Goal: Task Accomplishment & Management: Use online tool/utility

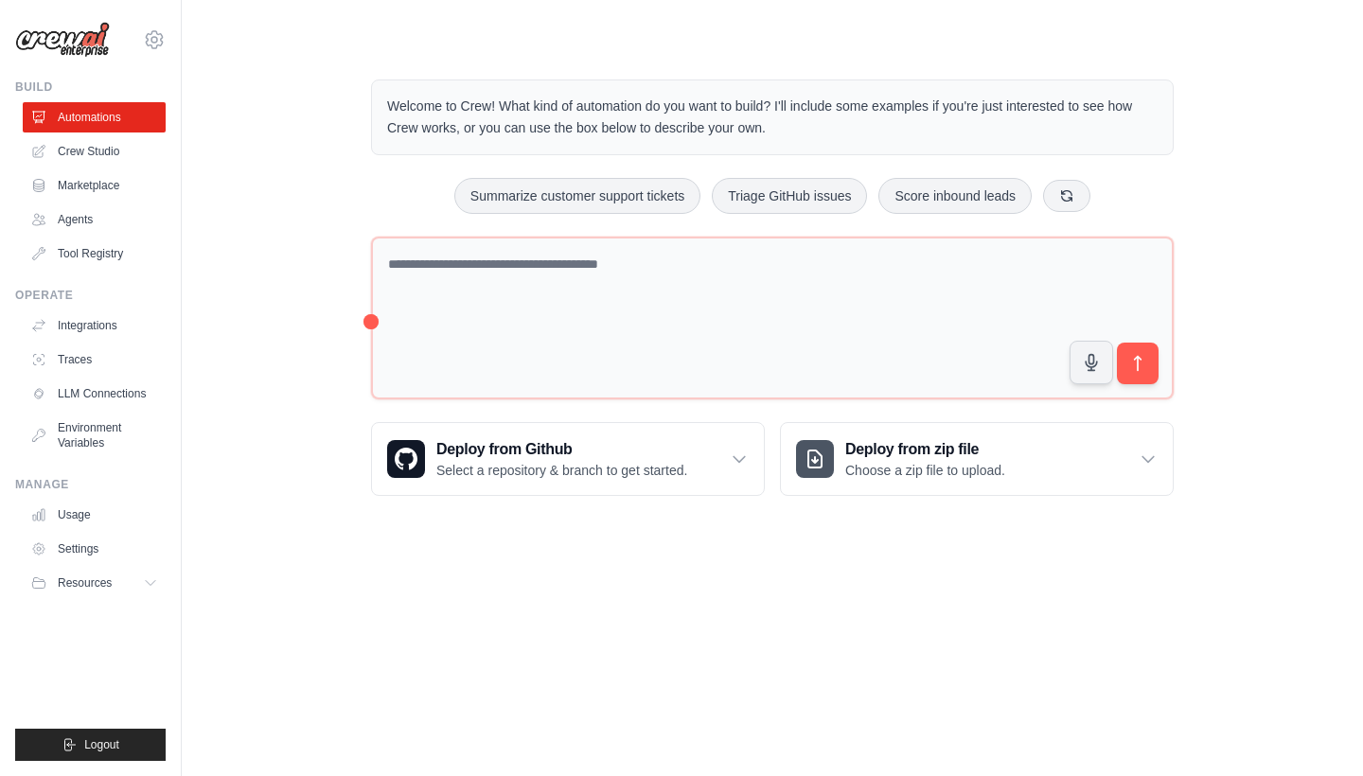
click at [987, 451] on h3 "Deploy from zip file" at bounding box center [925, 449] width 160 height 23
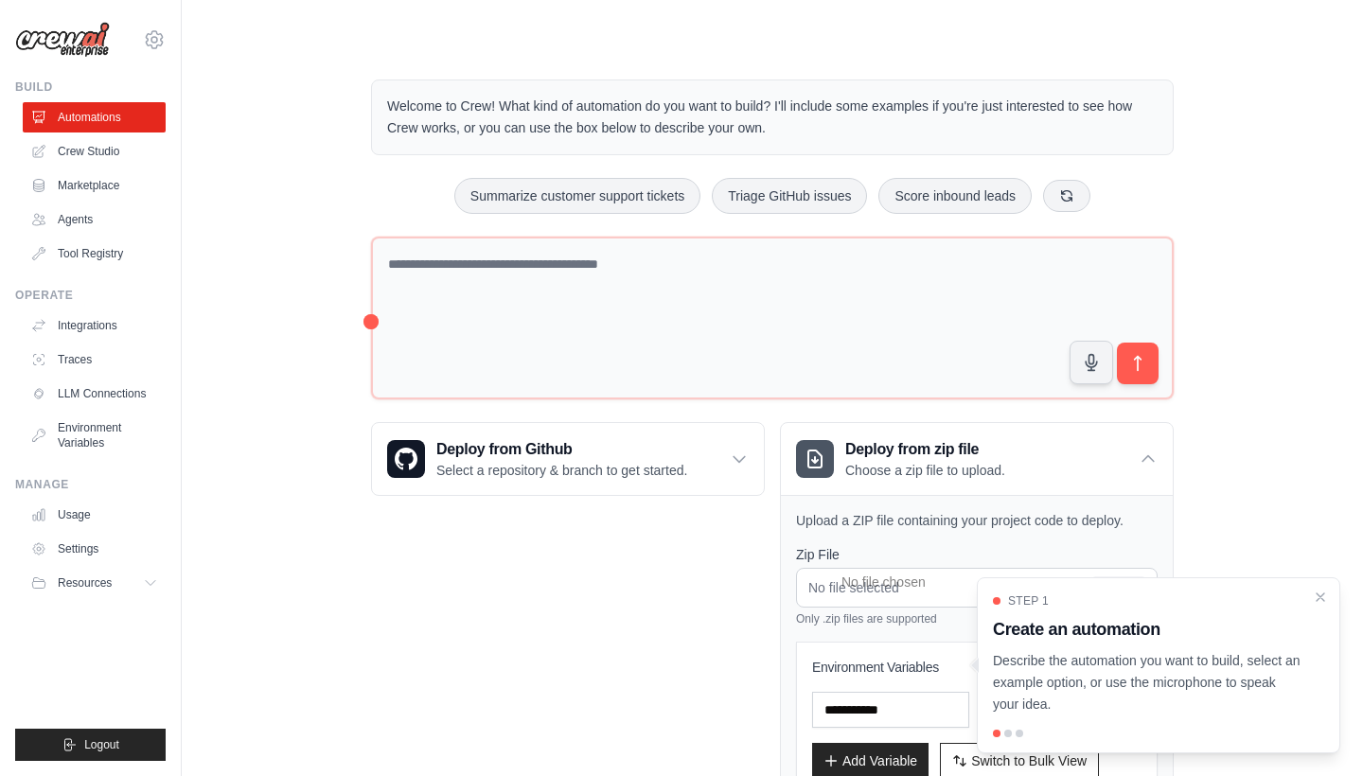
click at [569, 739] on div "Deploy from Github Select a repository & branch to get started. Connect GitHub …" at bounding box center [568, 644] width 394 height 445
click at [1004, 452] on h3 "Deploy from zip file" at bounding box center [925, 449] width 160 height 23
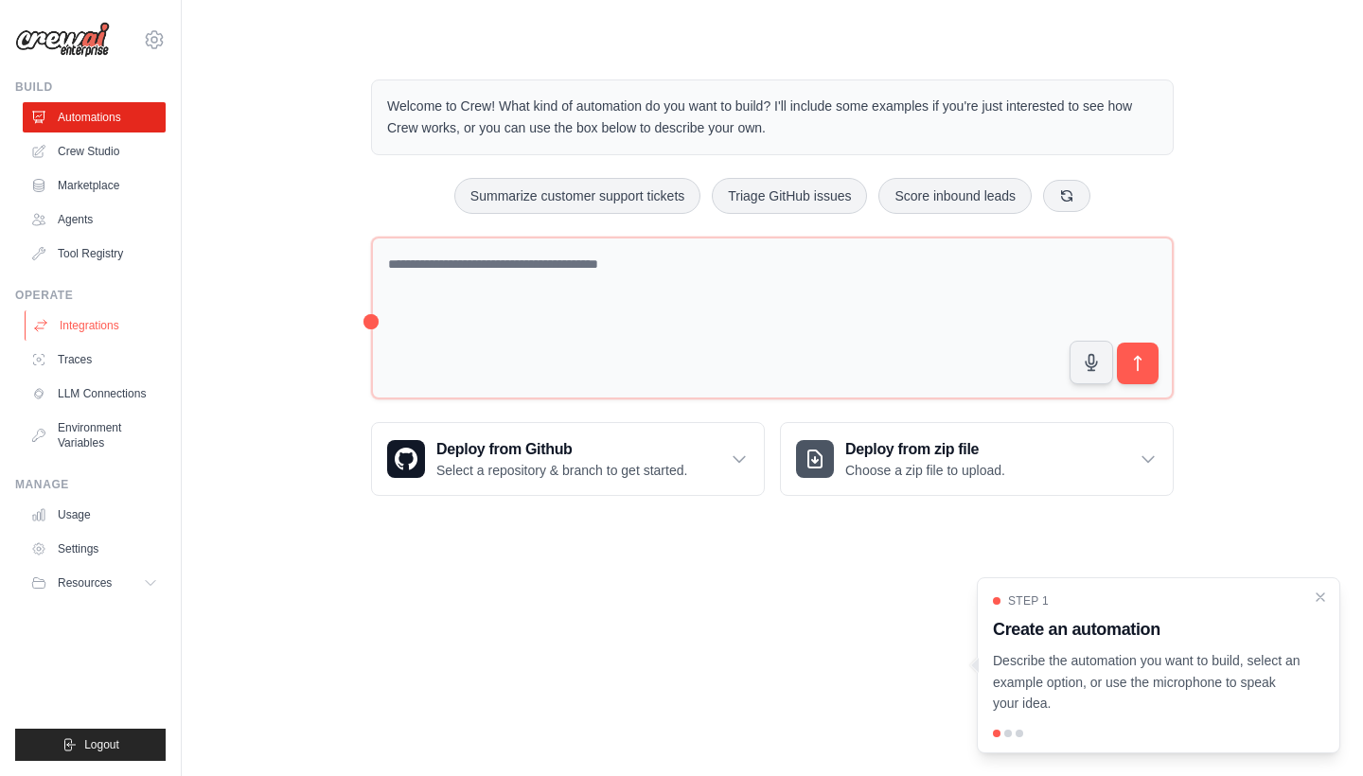
click at [98, 311] on link "Integrations" at bounding box center [96, 326] width 143 height 30
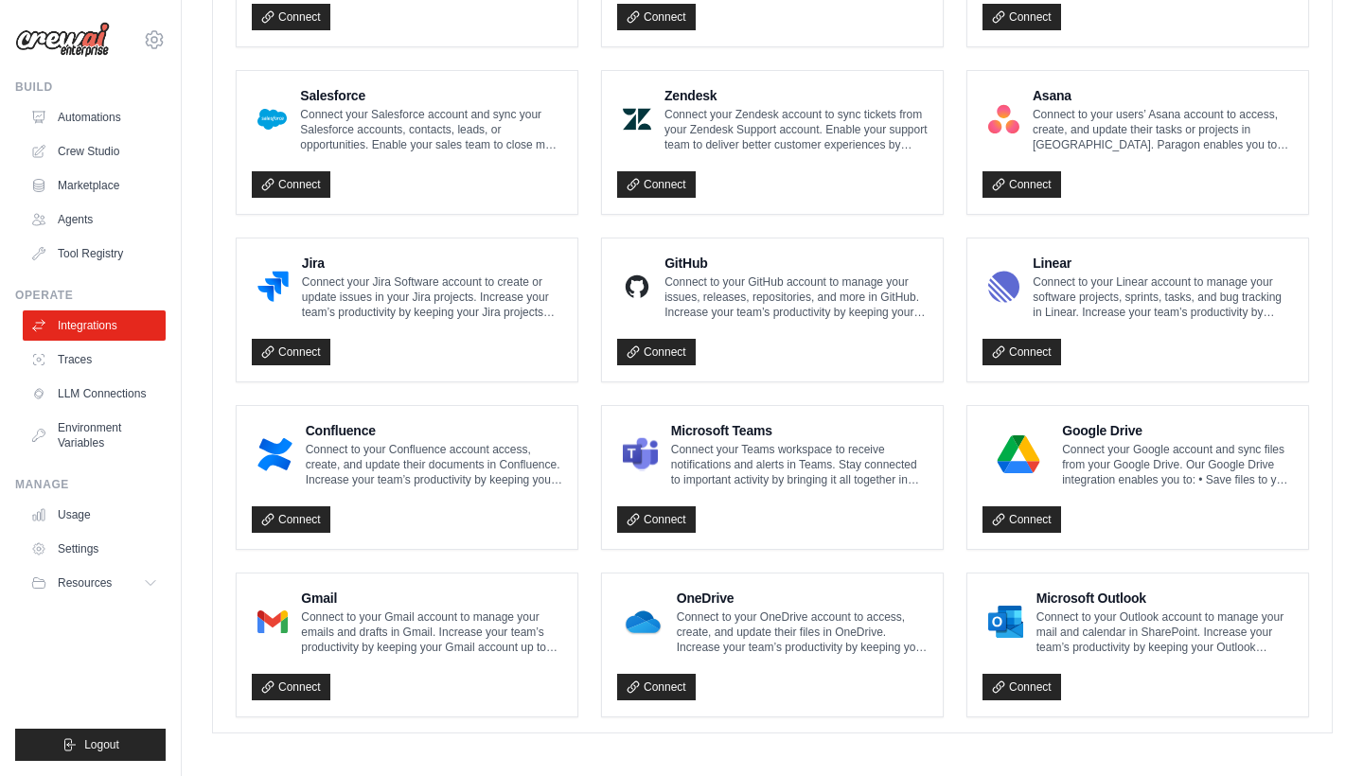
scroll to position [1000, 0]
click at [318, 613] on p "Connect to your Gmail account to manage your emails and drafts in Gmail. Increa…" at bounding box center [431, 633] width 261 height 45
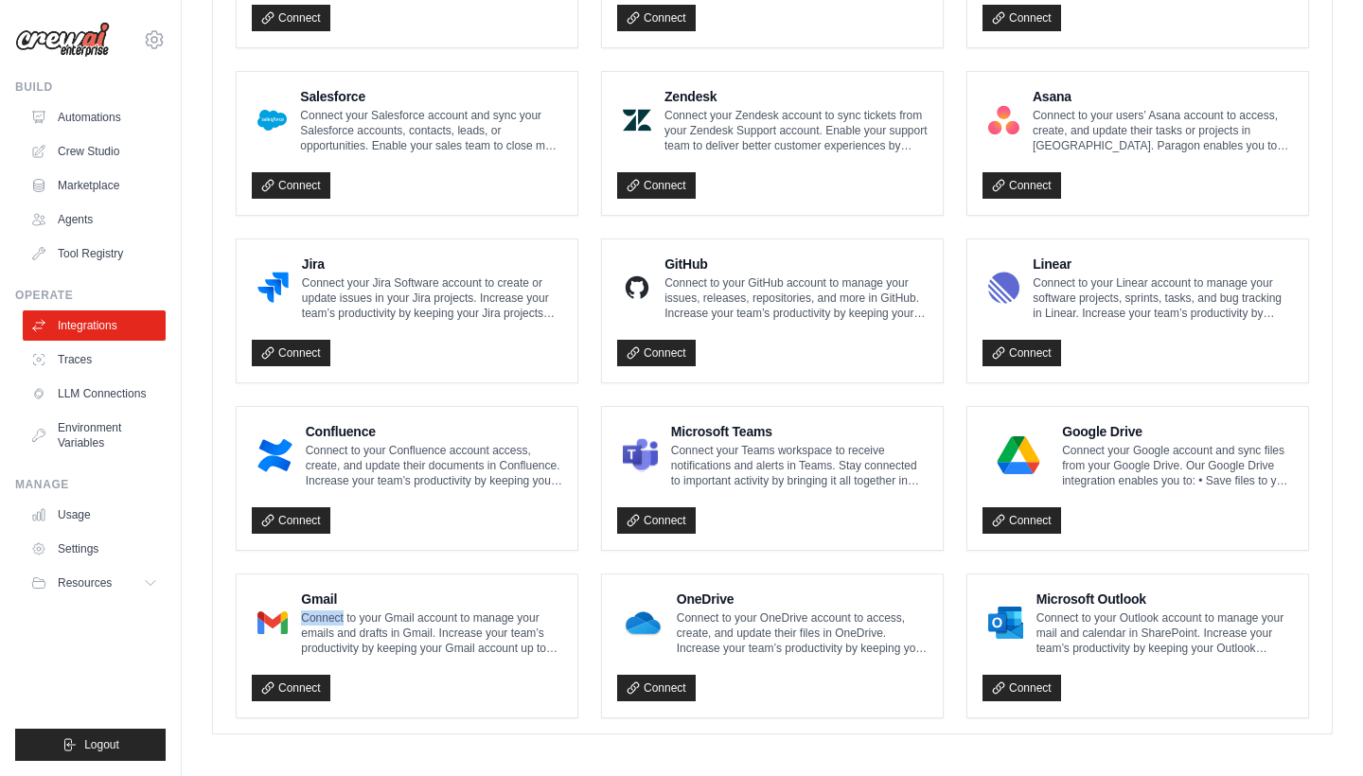
click at [269, 617] on img at bounding box center [273, 623] width 30 height 38
click at [278, 679] on link "Connect" at bounding box center [291, 688] width 79 height 27
click at [1035, 451] on img at bounding box center [1018, 455] width 61 height 38
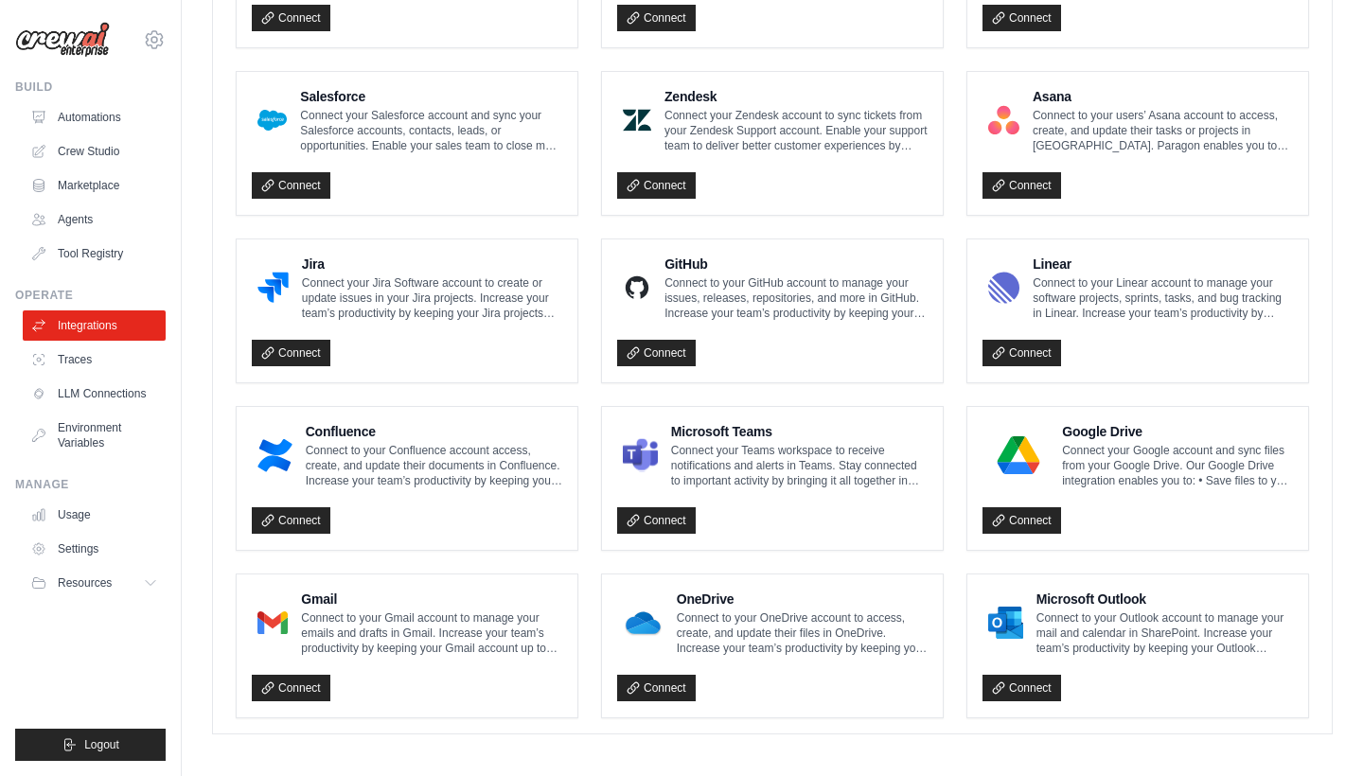
click at [1015, 441] on img at bounding box center [1018, 455] width 61 height 38
click at [1015, 519] on link "Connect" at bounding box center [1022, 520] width 79 height 27
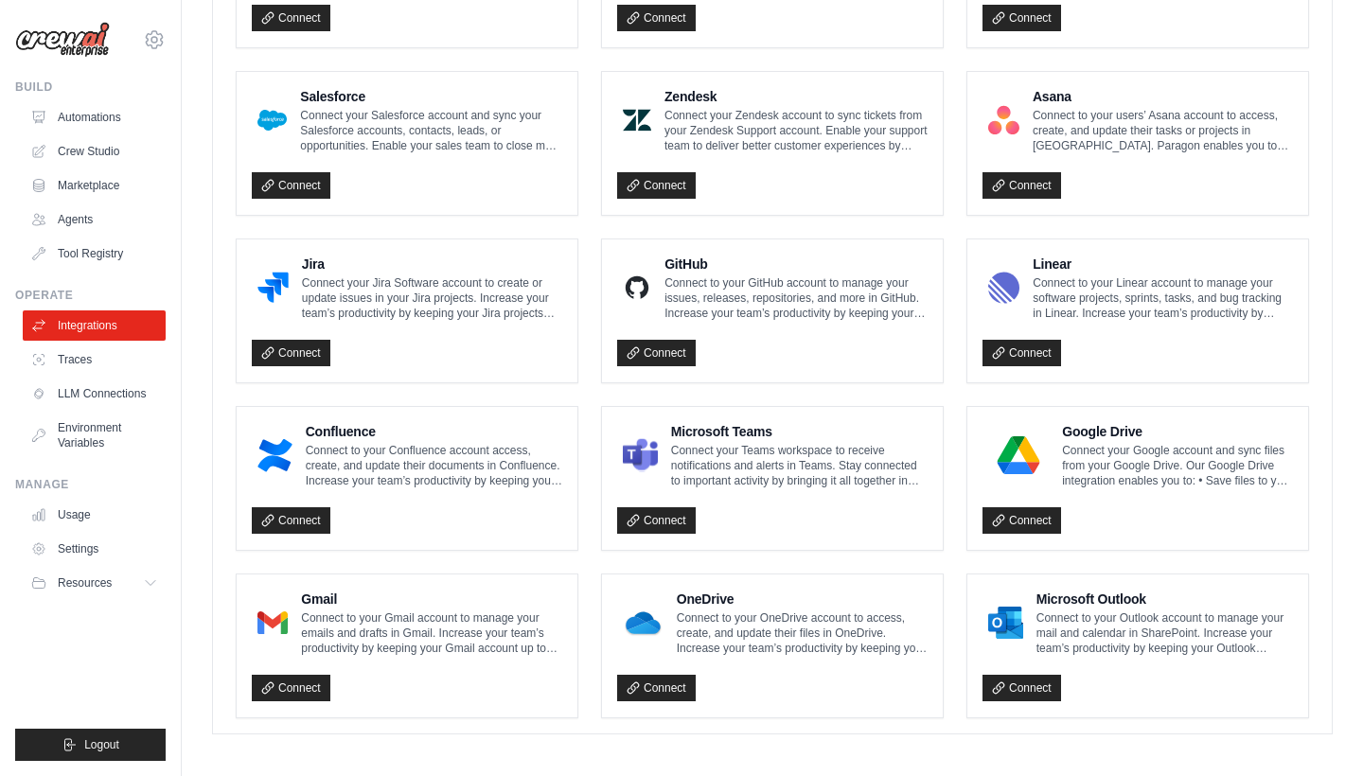
click at [463, 703] on div "Gmail Connect to your Gmail account to manage your emails and drafts in Gmail. …" at bounding box center [407, 646] width 341 height 143
